Goal: Information Seeking & Learning: Learn about a topic

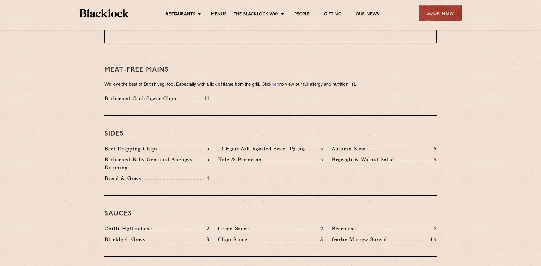
scroll to position [793, 0]
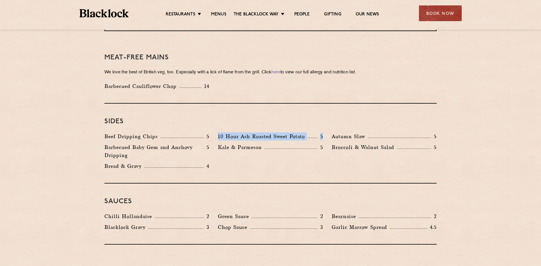
drag, startPoint x: 323, startPoint y: 130, endPoint x: 216, endPoint y: 125, distance: 106.7
click at [216, 132] on div "10 Hour Ash Roasted Sweet Potato 5" at bounding box center [270, 137] width 113 height 11
drag, startPoint x: 216, startPoint y: 125, endPoint x: 231, endPoint y: 130, distance: 15.2
click at [231, 132] on p "10 Hour Ash Roasted Sweet Potato" at bounding box center [263, 136] width 90 height 8
click at [218, 132] on p "10 Hour Ash Roasted Sweet Potato" at bounding box center [263, 136] width 90 height 8
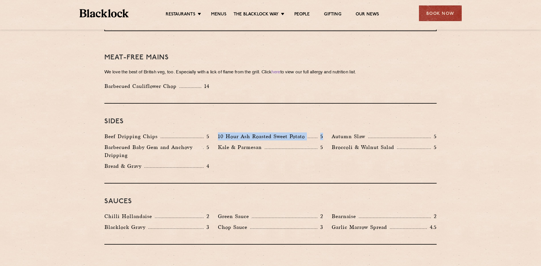
drag, startPoint x: 218, startPoint y: 129, endPoint x: 324, endPoint y: 130, distance: 106.6
click at [324, 132] on div "10 Hour Ash Roasted Sweet Potato 5" at bounding box center [270, 137] width 113 height 11
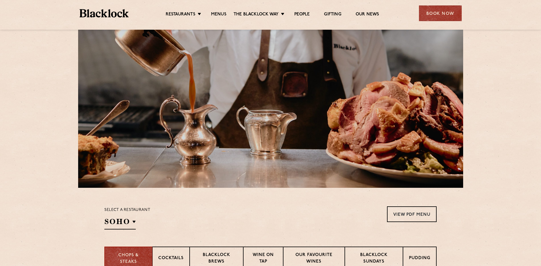
scroll to position [0, 0]
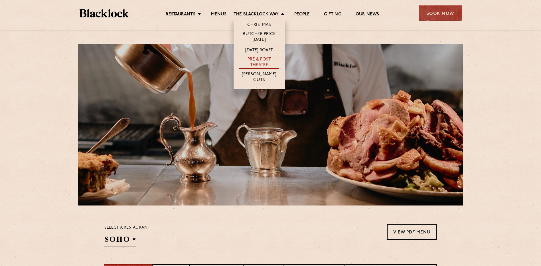
click at [265, 62] on link "Pre & Post Theatre" at bounding box center [259, 63] width 40 height 12
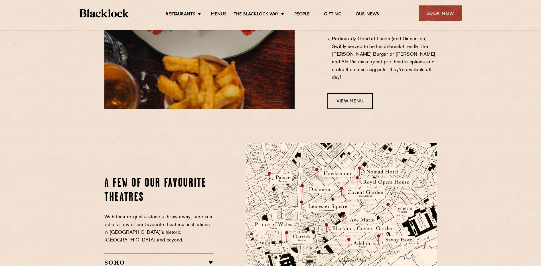
scroll to position [542, 0]
